Goal: Task Accomplishment & Management: Manage account settings

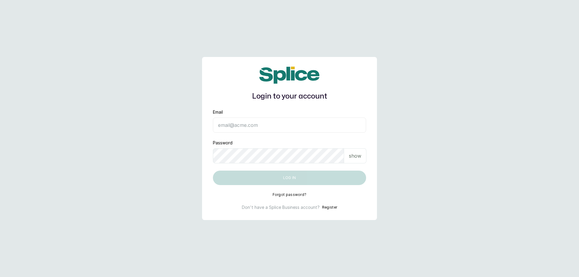
type input "connectikoyi@thebraidingvault.com"
click at [139, 95] on main "Login to your account Email connectikoyi@thebraidingvault.com Password show Log…" at bounding box center [289, 138] width 579 height 277
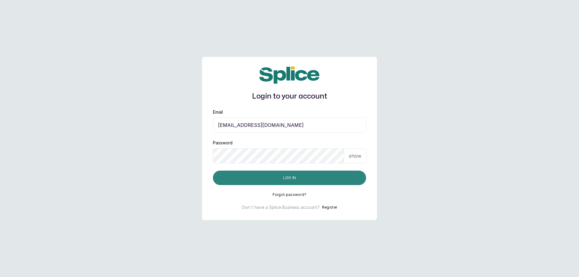
click at [314, 178] on button "Log in" at bounding box center [289, 178] width 153 height 14
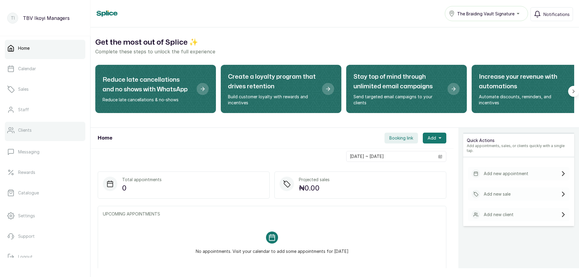
click at [31, 128] on p "Clients" at bounding box center [25, 130] width 14 height 6
